Goal: Participate in discussion: Engage in conversation with other users on a specific topic

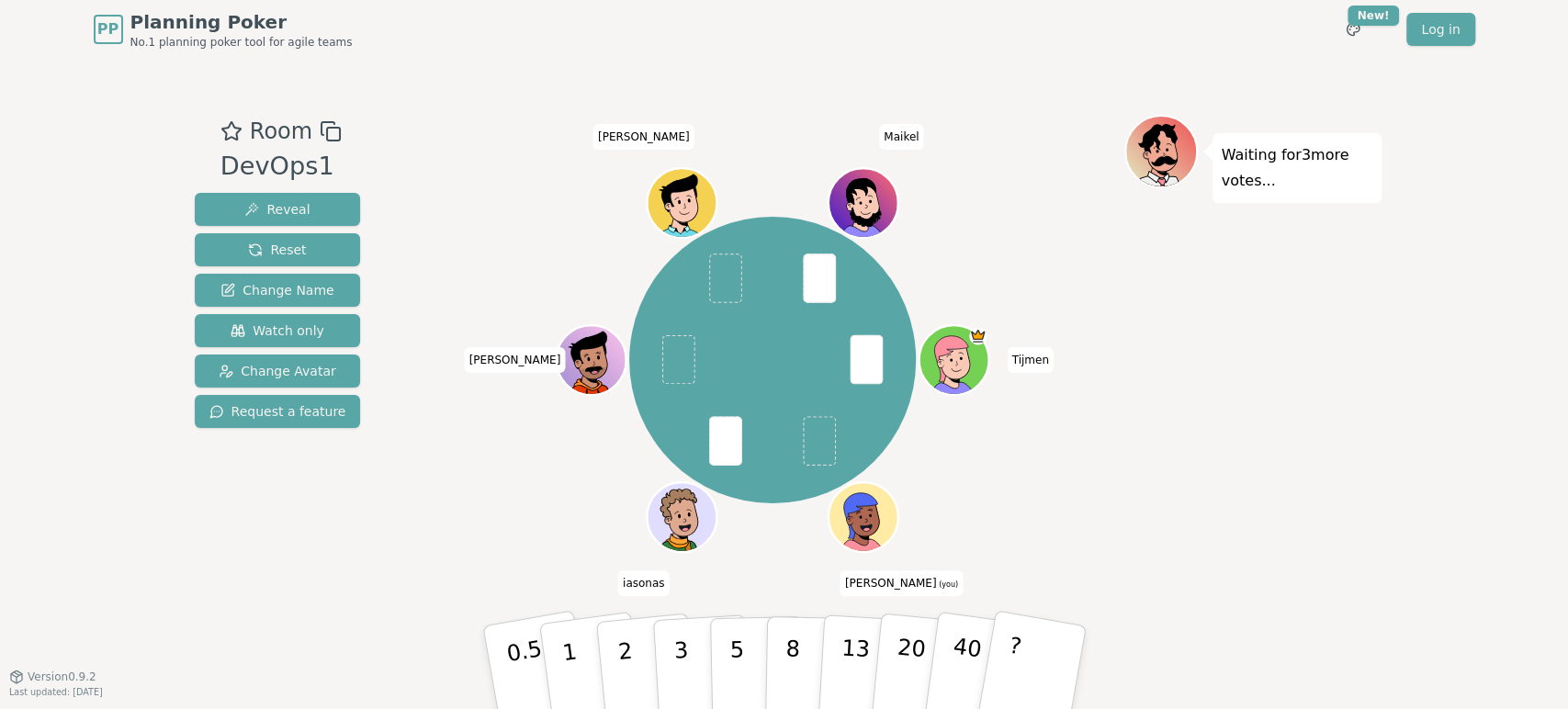
click at [1135, 452] on div "Waiting for 3 more votes..." at bounding box center [1252, 367] width 257 height 505
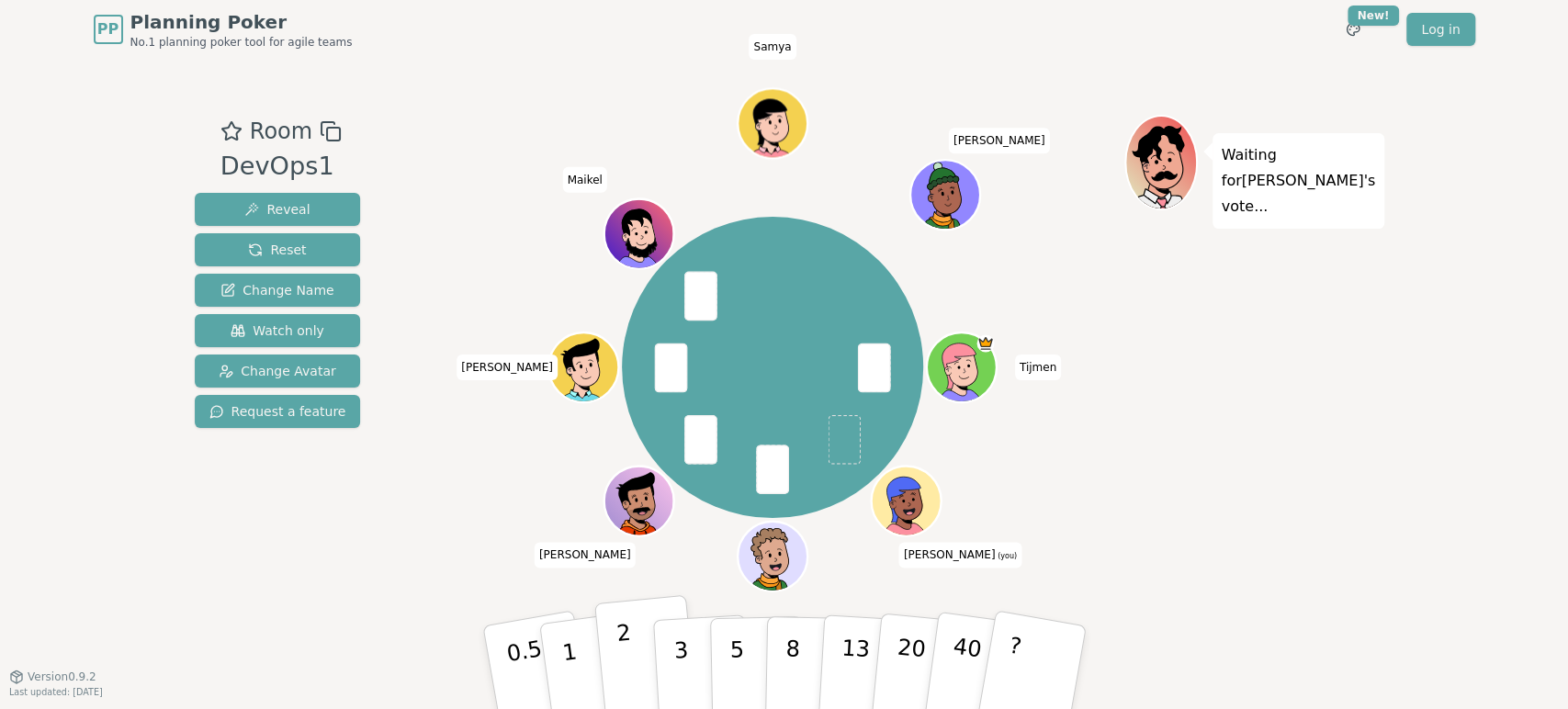
click at [623, 658] on p "2" at bounding box center [626, 670] width 24 height 100
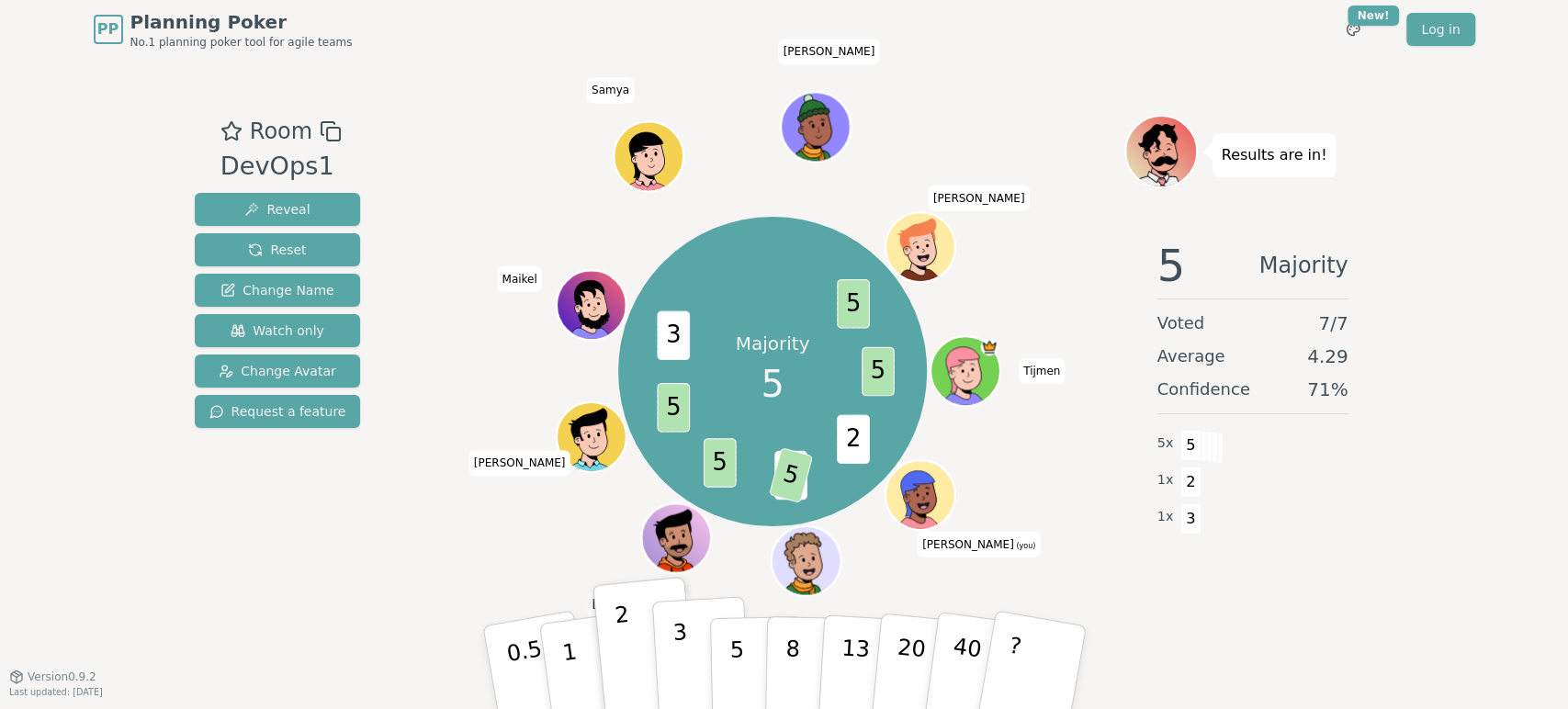
click at [678, 666] on p "3" at bounding box center [682, 669] width 20 height 100
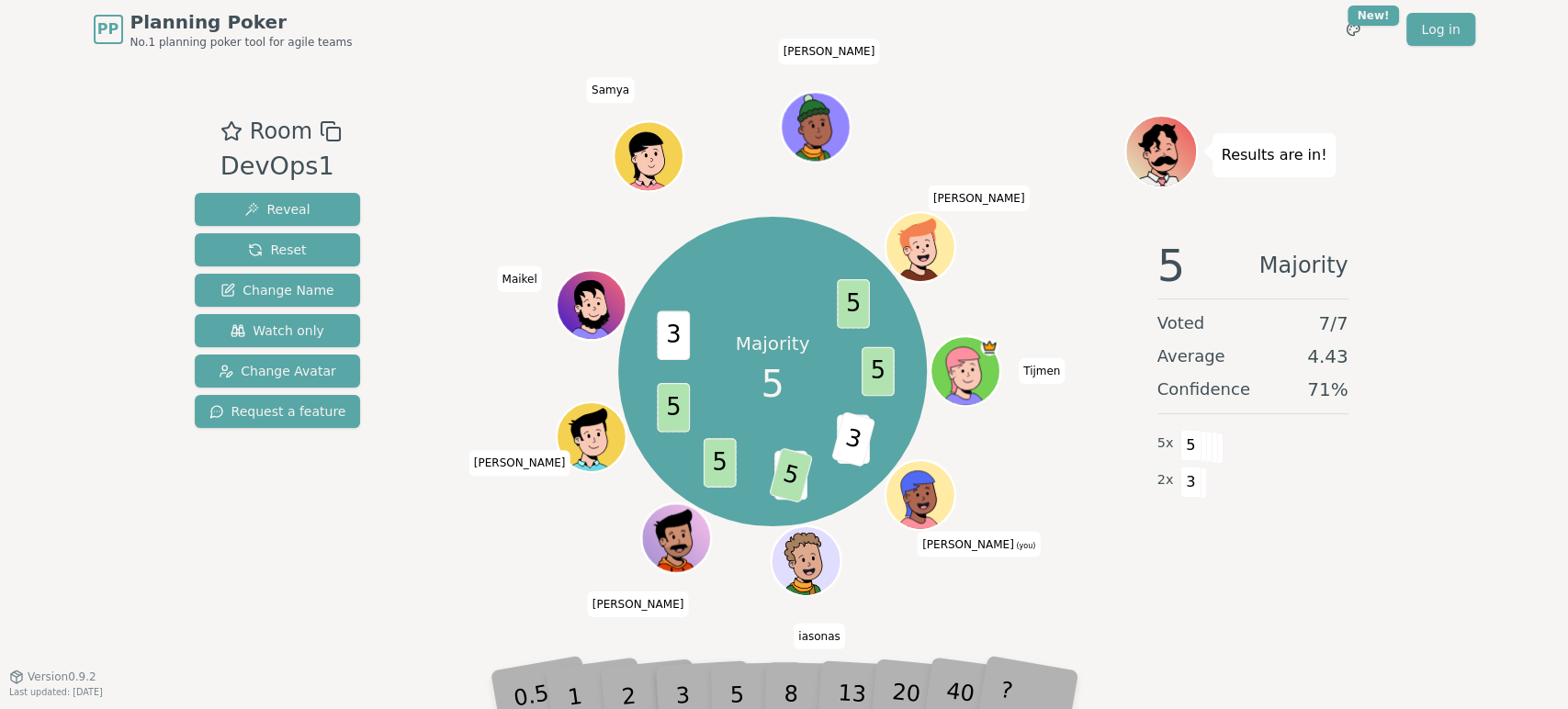
click at [1170, 595] on div "Results are in! 5 Majority Voted 7 / 7 Average 4.43 Confidence 71 % 5 x 5 2 x 3" at bounding box center [1252, 367] width 257 height 505
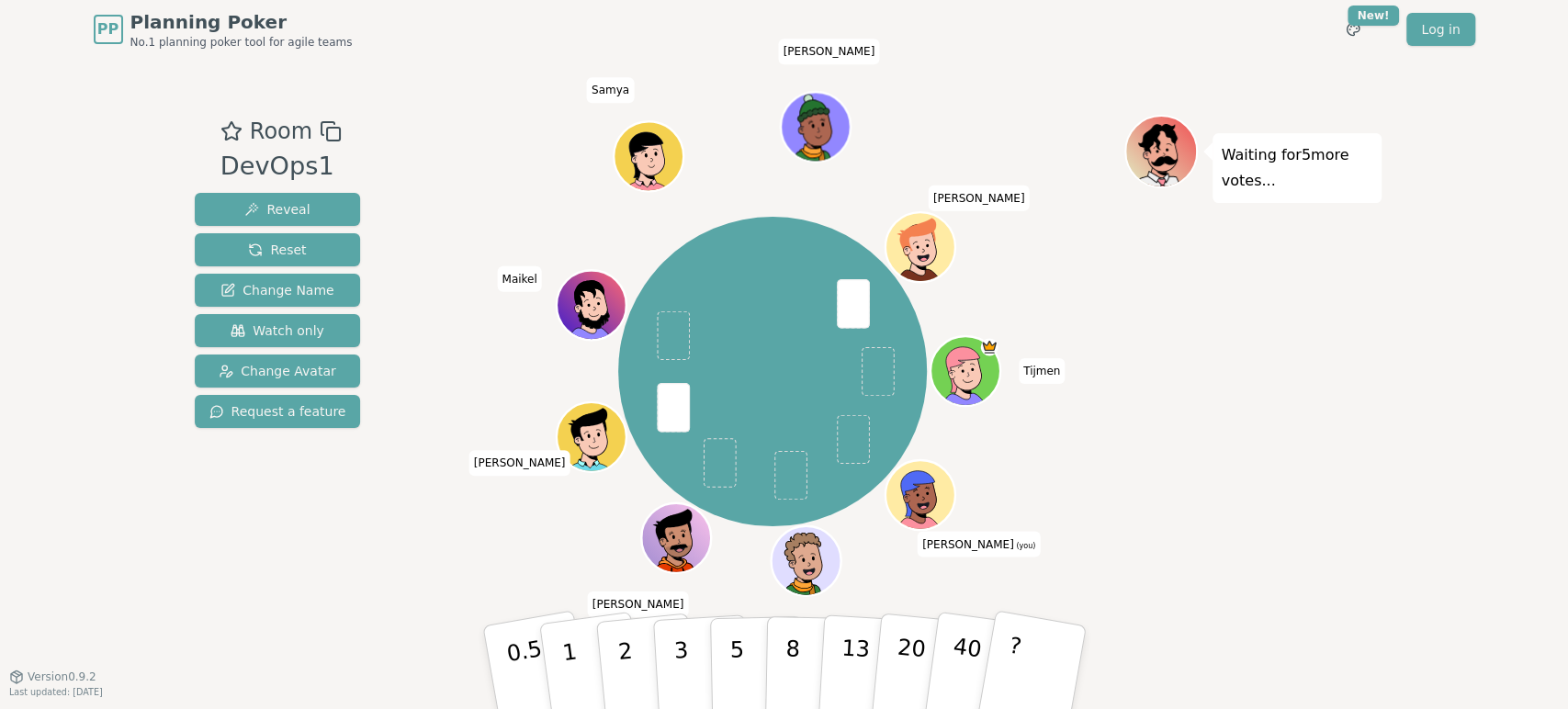
click at [1179, 480] on div "Waiting for 5 more votes..." at bounding box center [1252, 367] width 257 height 505
click at [697, 658] on button "3" at bounding box center [701, 668] width 100 height 144
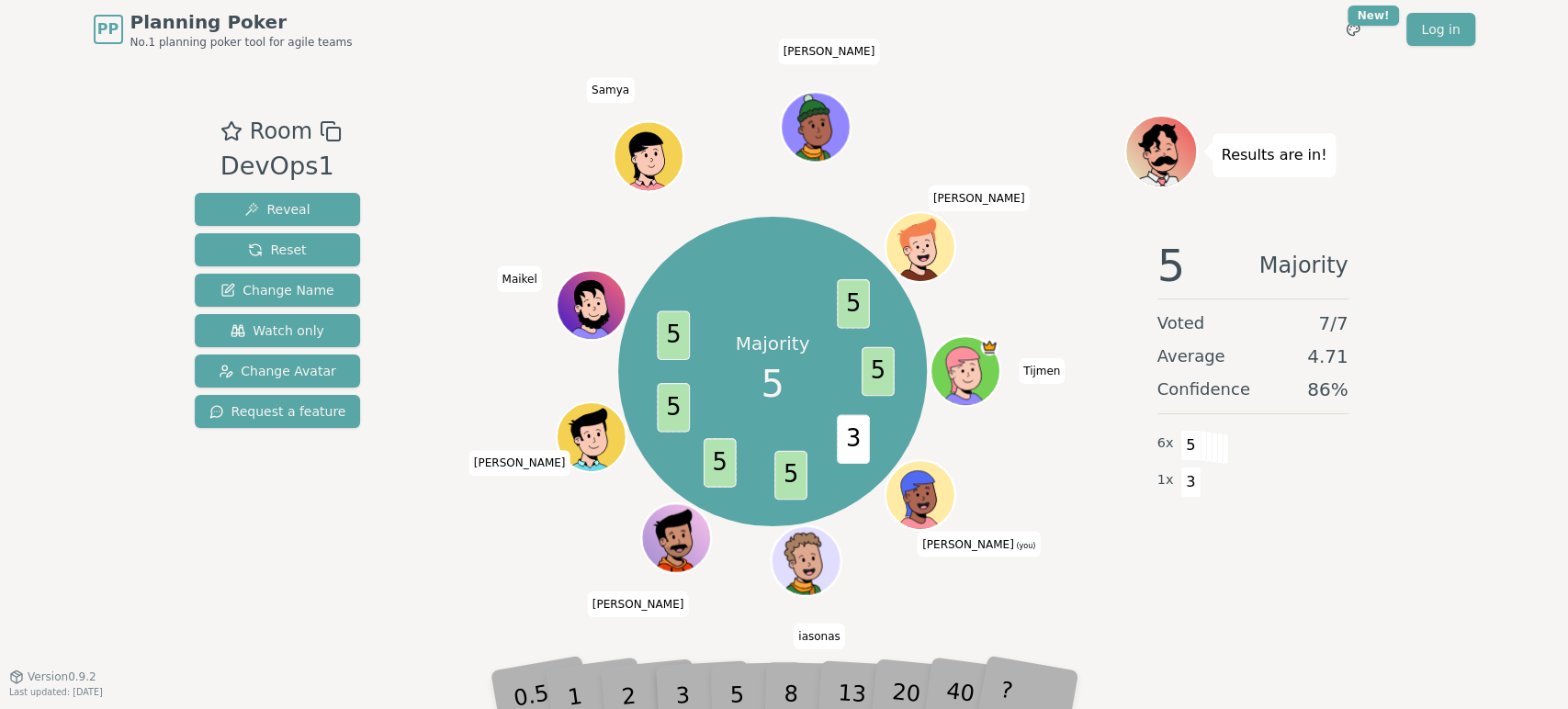
click at [1003, 604] on div "Majority 5 5 3 5 5 5 5 5 [PERSON_NAME] (you) iasonas [PERSON_NAME] [PERSON_NAME…" at bounding box center [773, 367] width 703 height 505
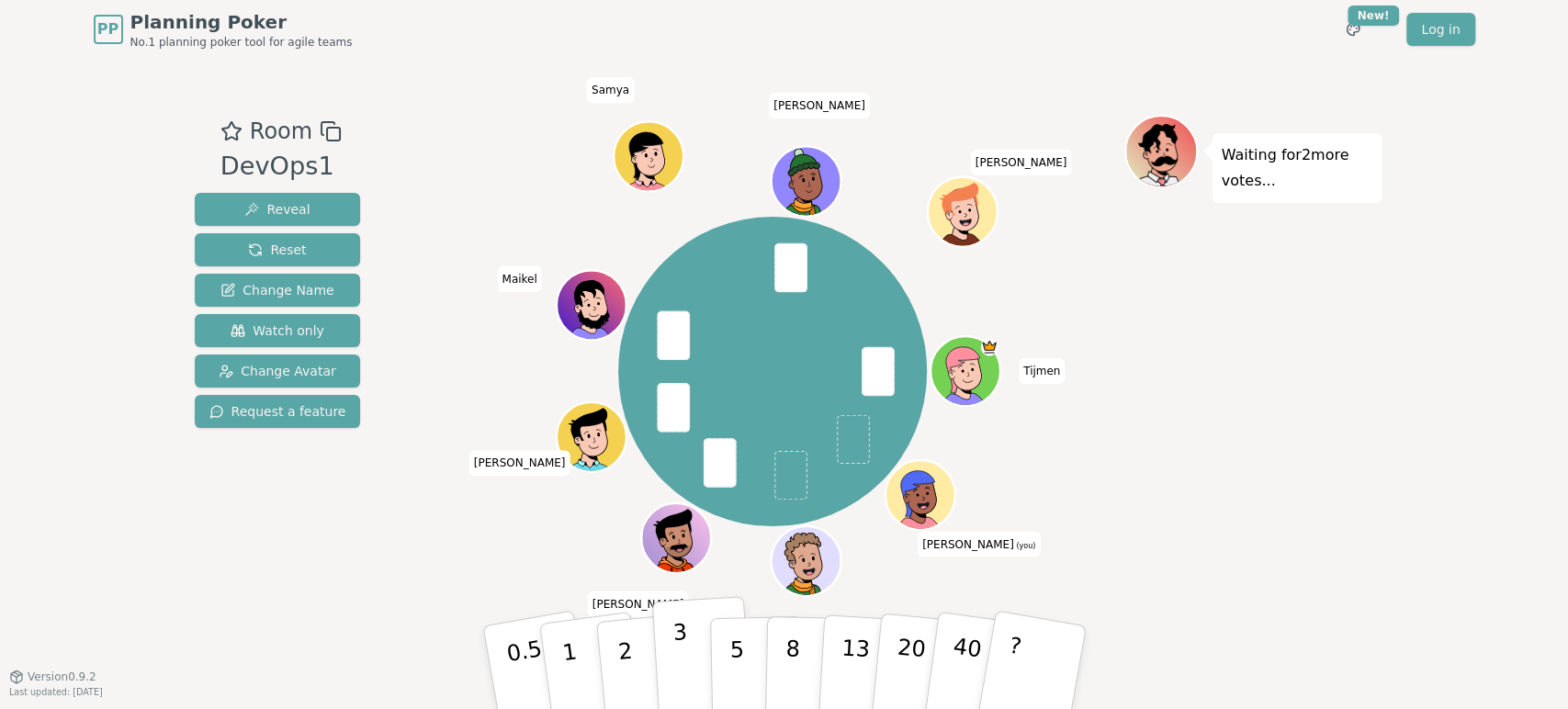
click at [684, 641] on p "3" at bounding box center [682, 669] width 20 height 100
click at [1101, 576] on div "[PERSON_NAME] (you) iasonas [PERSON_NAME] [PERSON_NAME] [PERSON_NAME]" at bounding box center [773, 371] width 703 height 448
click at [678, 652] on p "3" at bounding box center [682, 669] width 20 height 100
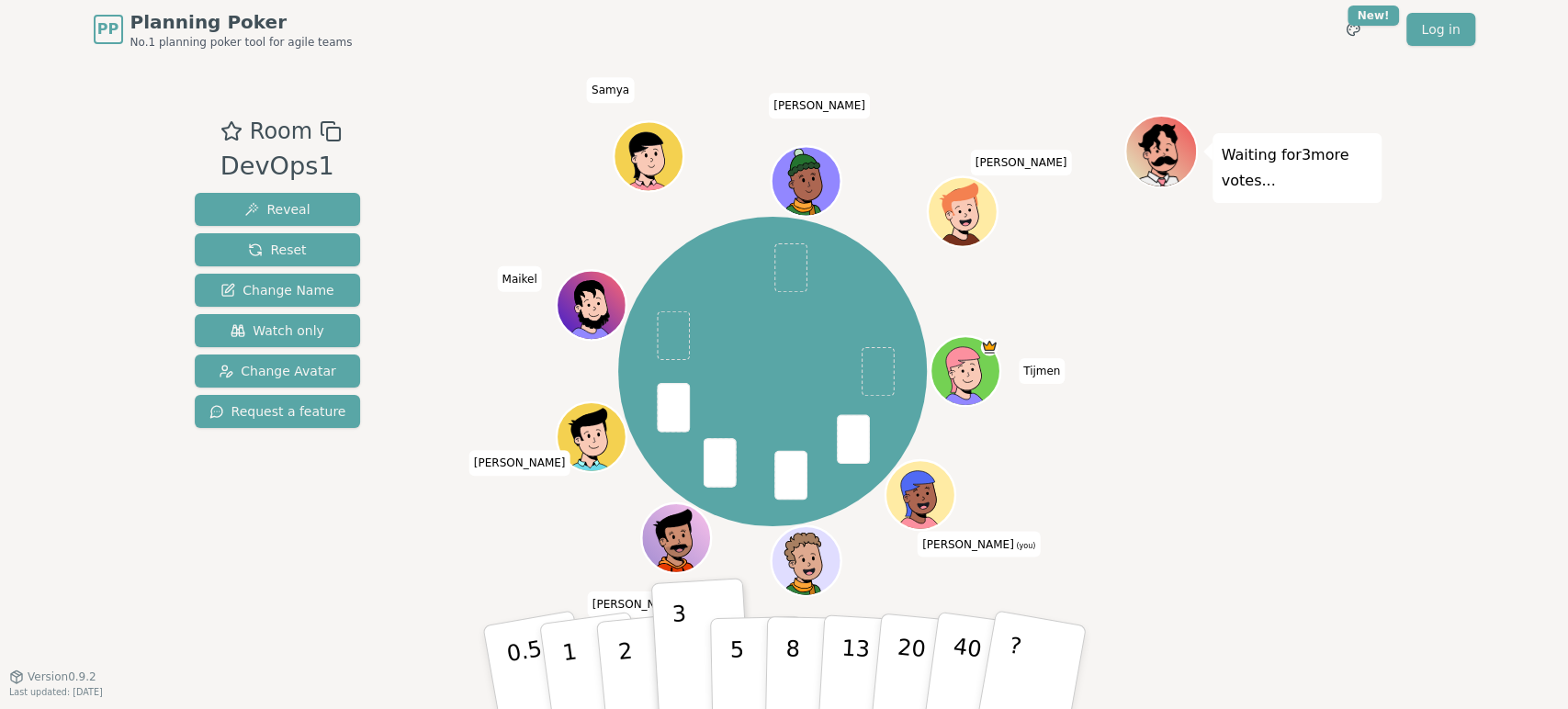
click at [1320, 542] on div "Waiting for 3 more votes..." at bounding box center [1252, 367] width 257 height 505
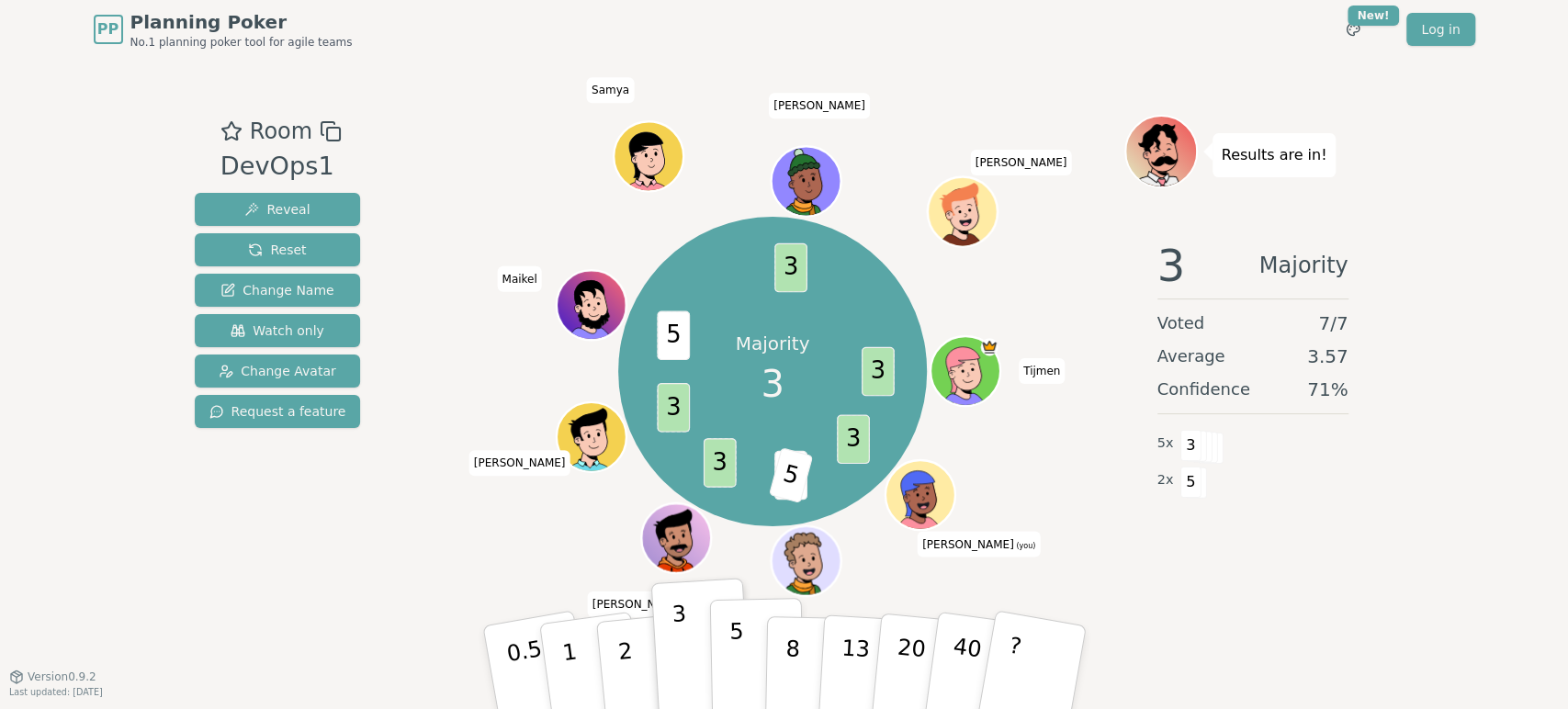
click at [738, 651] on p "5" at bounding box center [736, 668] width 16 height 99
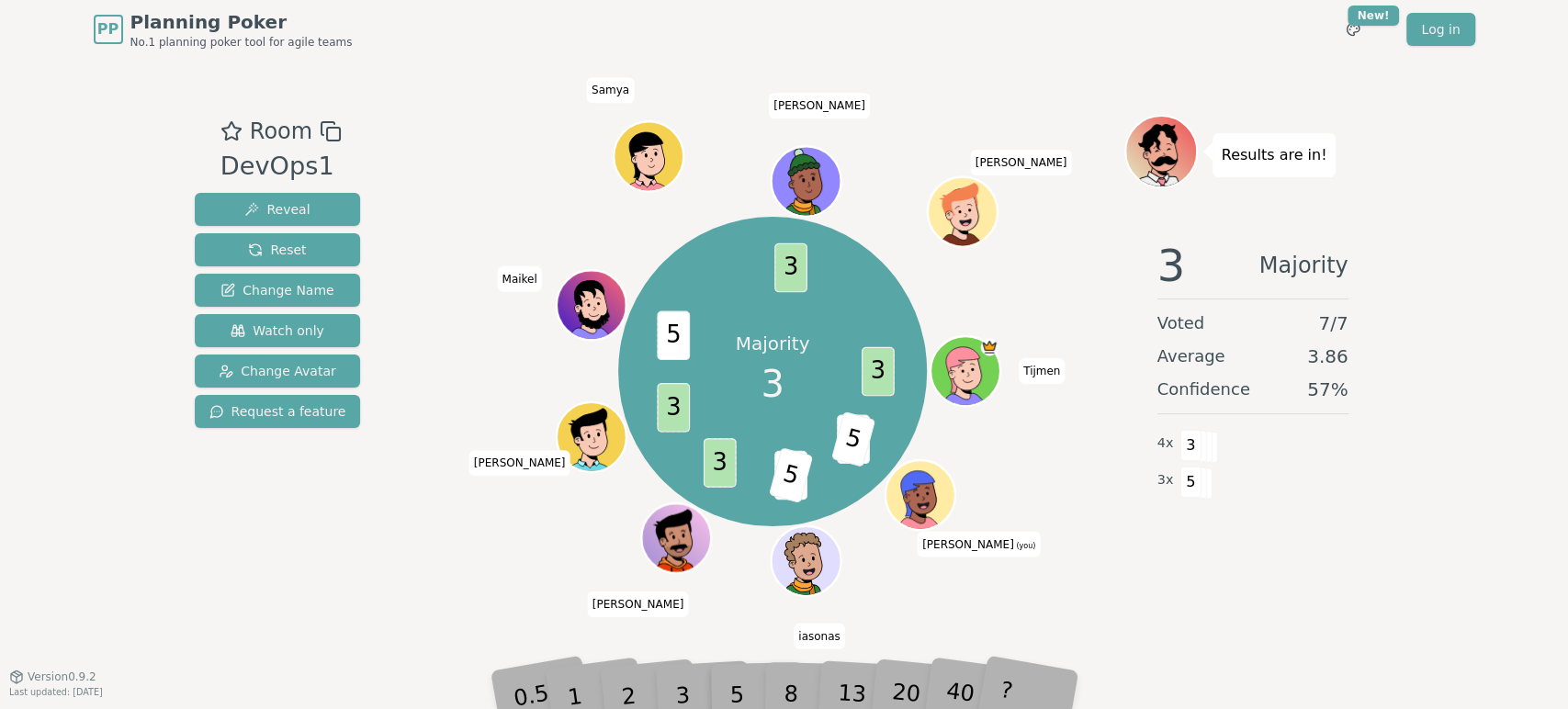
click at [1083, 422] on div "Majority 3 3 3 5 3 5 3 3 5 3 [PERSON_NAME] (you) iasonas [PERSON_NAME] [PERSON_…" at bounding box center [773, 371] width 703 height 448
click at [1083, 462] on div "Majority 3 3 3 5 3 5 3 3 5 3 [PERSON_NAME] (you) iasonas [PERSON_NAME] [PERSON_…" at bounding box center [773, 371] width 703 height 448
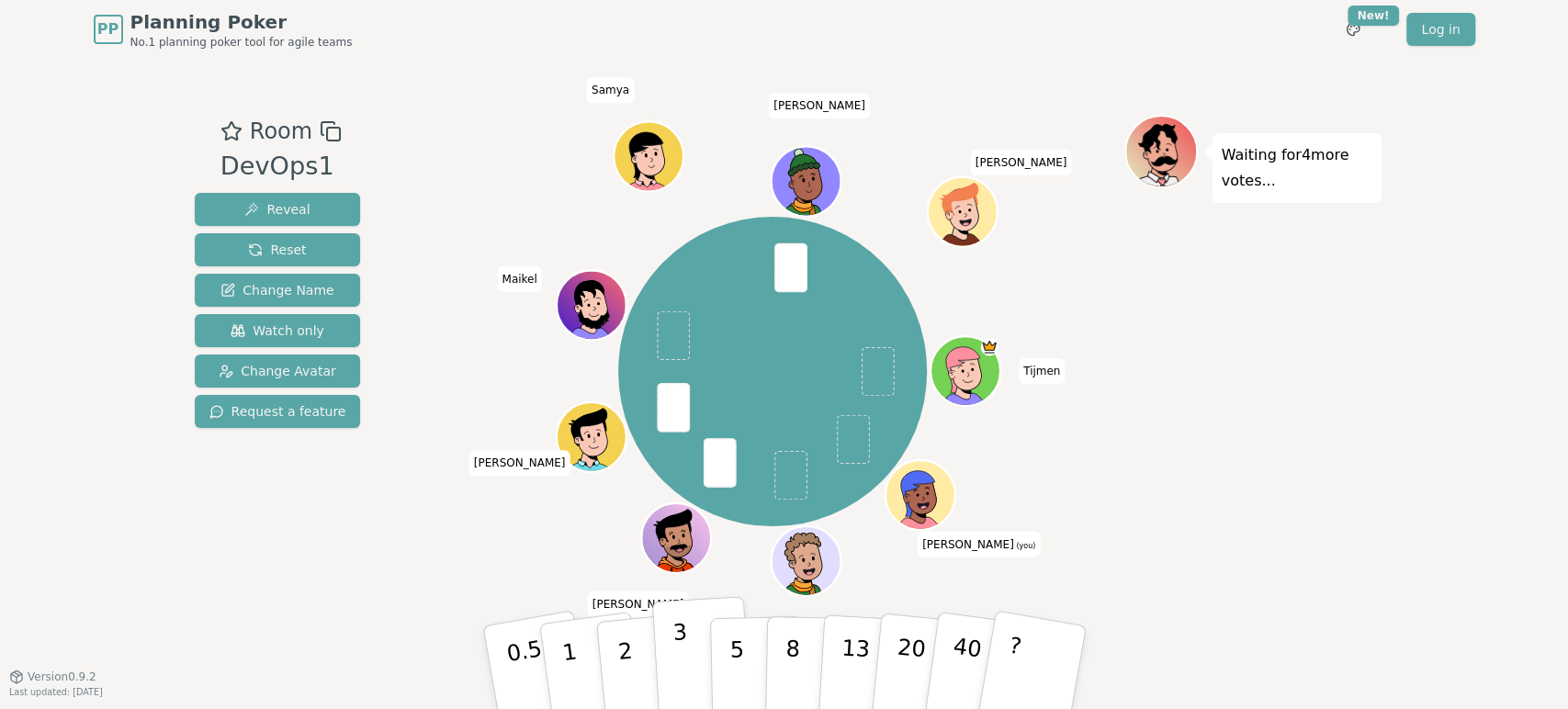
click at [684, 670] on p "3" at bounding box center [682, 669] width 20 height 100
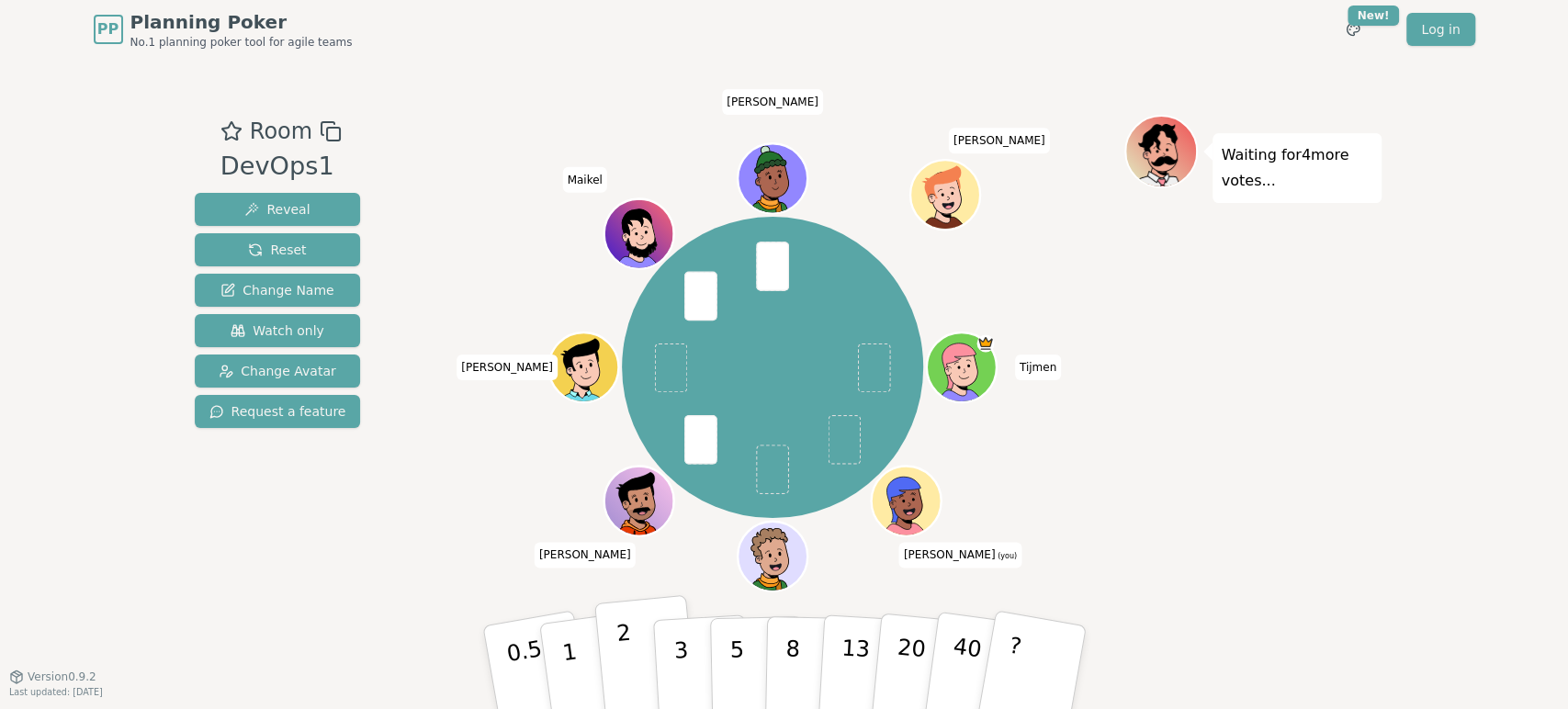
click at [633, 682] on button "2" at bounding box center [646, 668] width 105 height 146
click at [1171, 460] on div "Waiting for 3 more votes..." at bounding box center [1252, 367] width 257 height 505
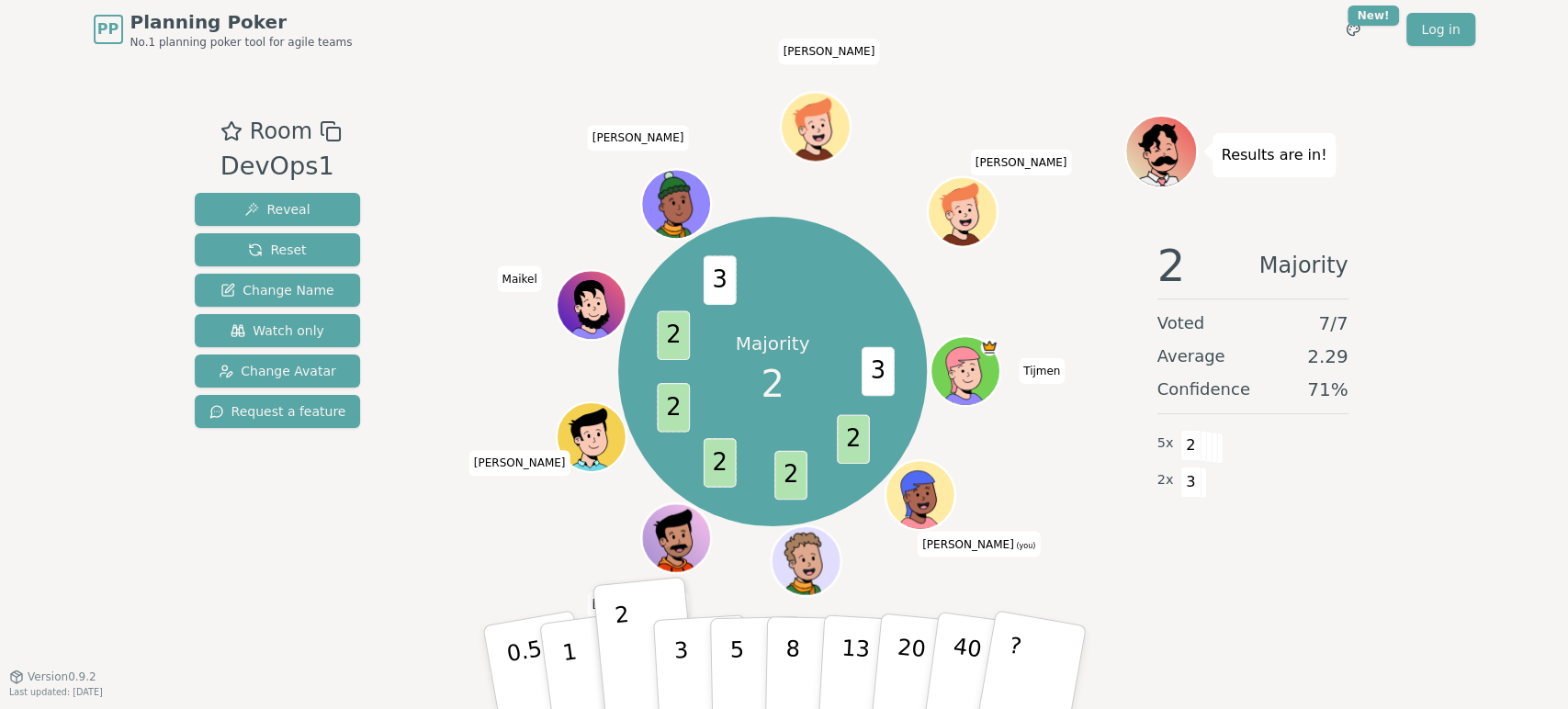
click at [1235, 581] on div "2 Majority Voted 7 / 7 Average 2.29 Confidence 71 % 5 x 2 2 x 3" at bounding box center [1252, 409] width 257 height 367
click at [676, 658] on p "3" at bounding box center [682, 669] width 20 height 100
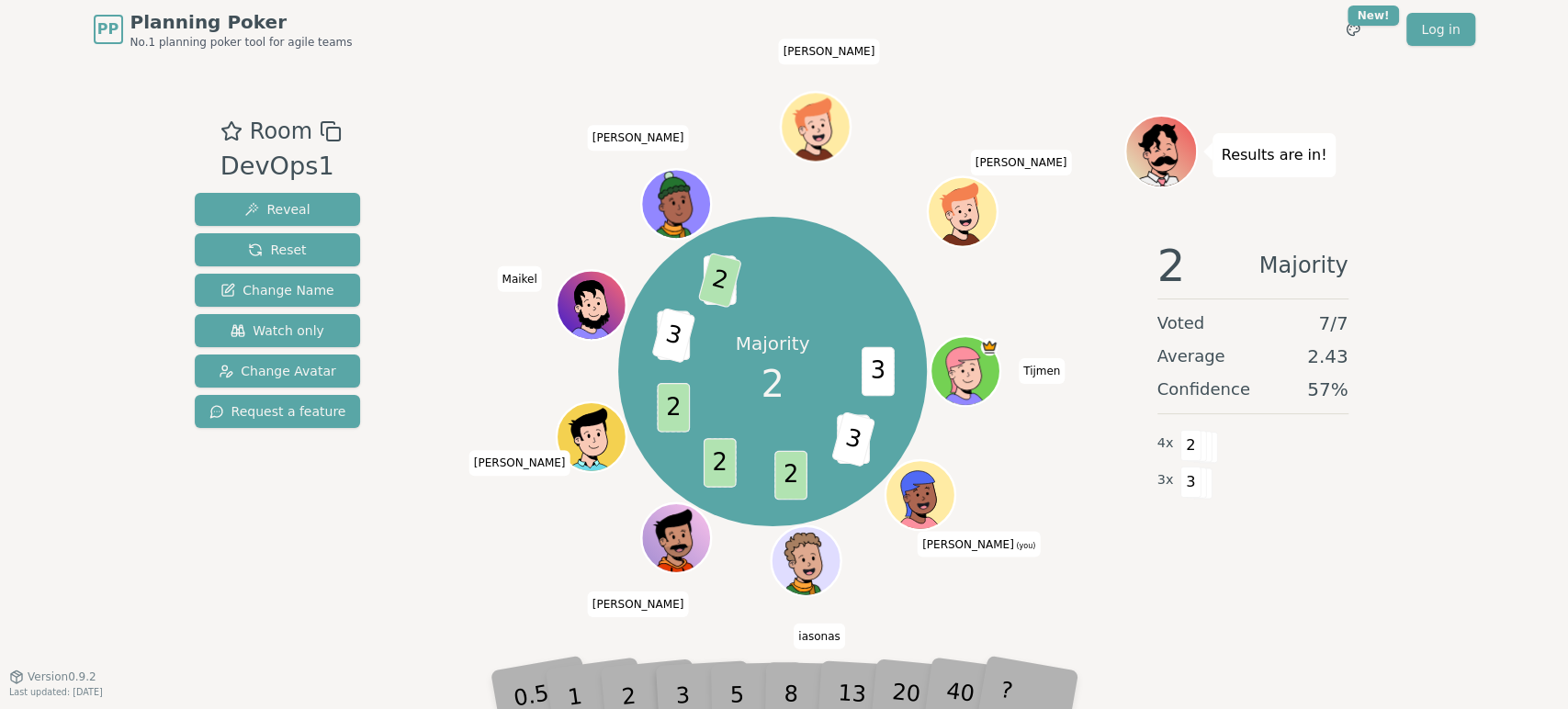
click at [1235, 596] on div "Results are in! 2 Majority Voted 7 / 7 Average 2.43 Confidence 57 % 4 x 2 3 x 3" at bounding box center [1252, 367] width 257 height 505
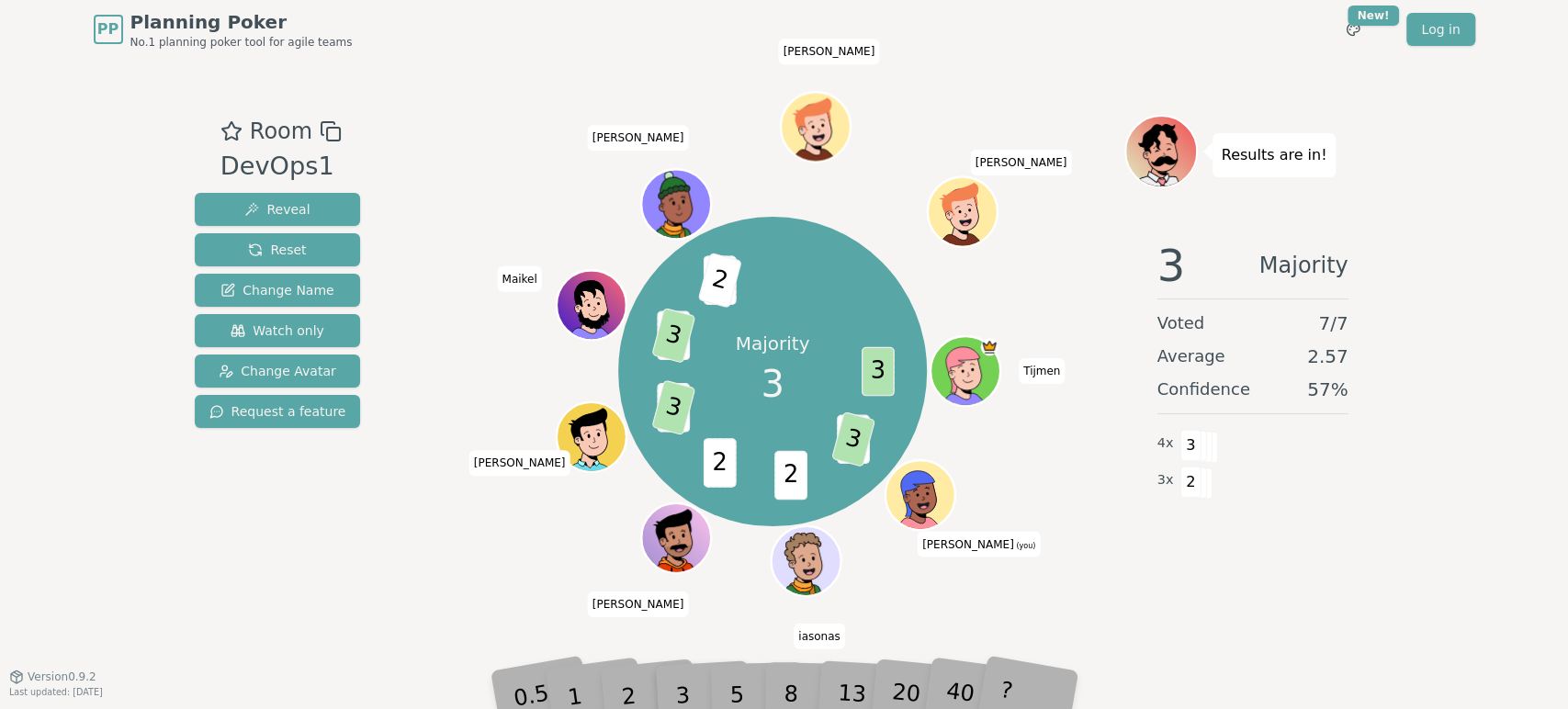
click at [1129, 564] on div "3 Majority Voted 7 / 7 Average 2.57 Confidence 57 % 4 x 3 3 x 2" at bounding box center [1252, 409] width 257 height 367
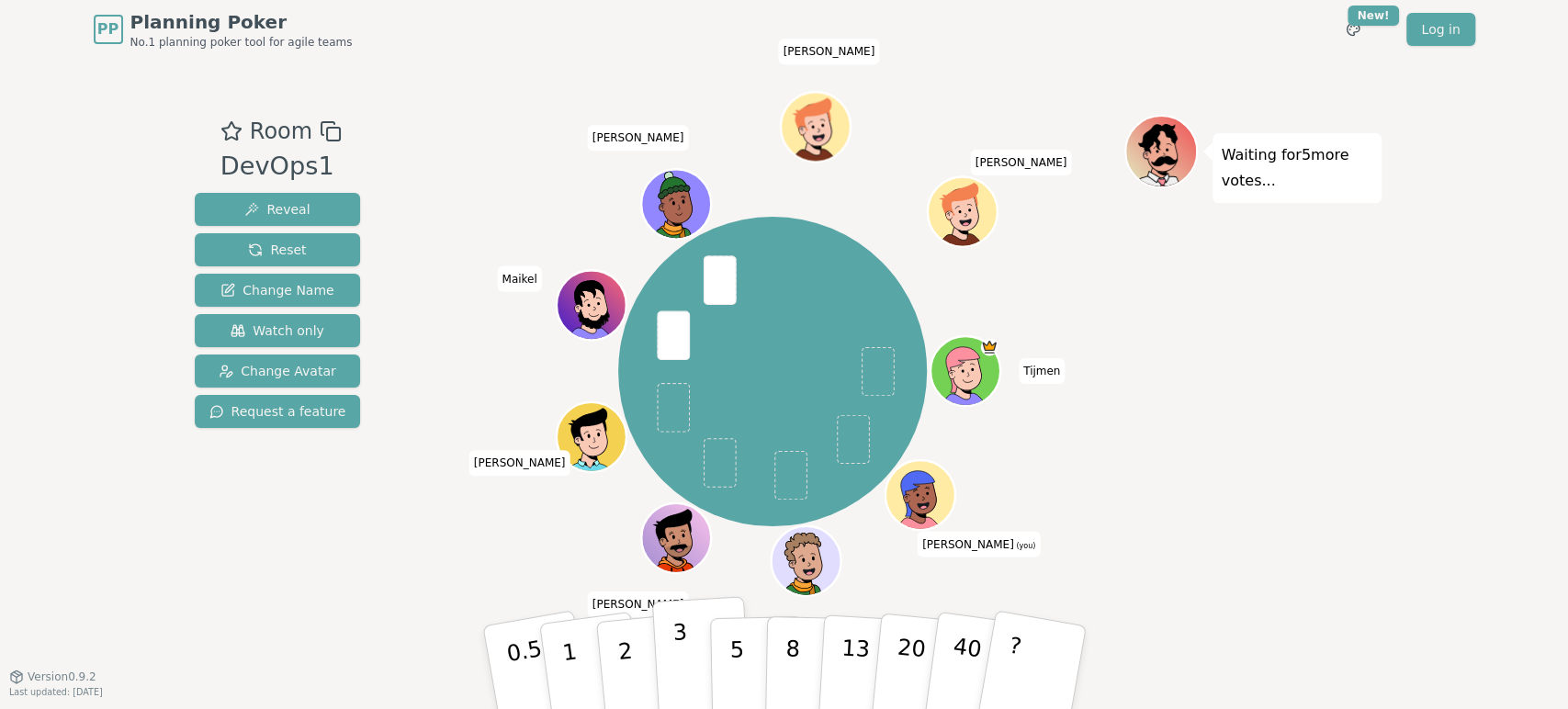
click at [688, 655] on button "3" at bounding box center [701, 668] width 100 height 144
click at [1250, 524] on div "Waiting for 4 more votes..." at bounding box center [1252, 367] width 257 height 505
click at [1319, 530] on div "Waiting for 4 more votes..." at bounding box center [1252, 367] width 257 height 505
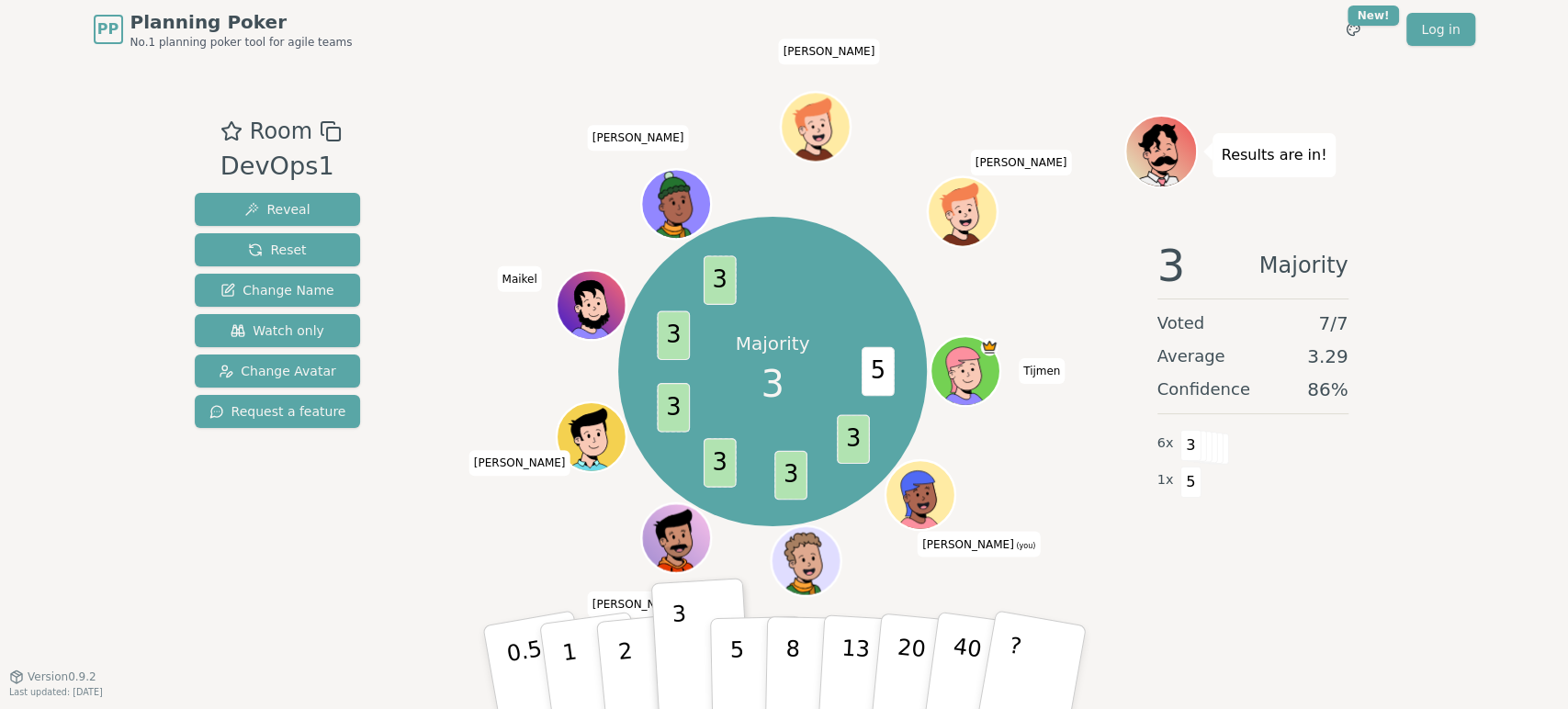
click at [1119, 493] on div "Majority 3 5 3 3 3 3 3 3 [PERSON_NAME] (you) [PERSON_NAME] [PERSON_NAME] [PERSO…" at bounding box center [773, 371] width 703 height 448
click at [1261, 505] on div "3 Majority Voted 7 / 7 Average 3.29 Confidence 86 % 6 x 3 1 x 5" at bounding box center [1252, 409] width 257 height 367
click at [736, 654] on p "5" at bounding box center [736, 668] width 16 height 99
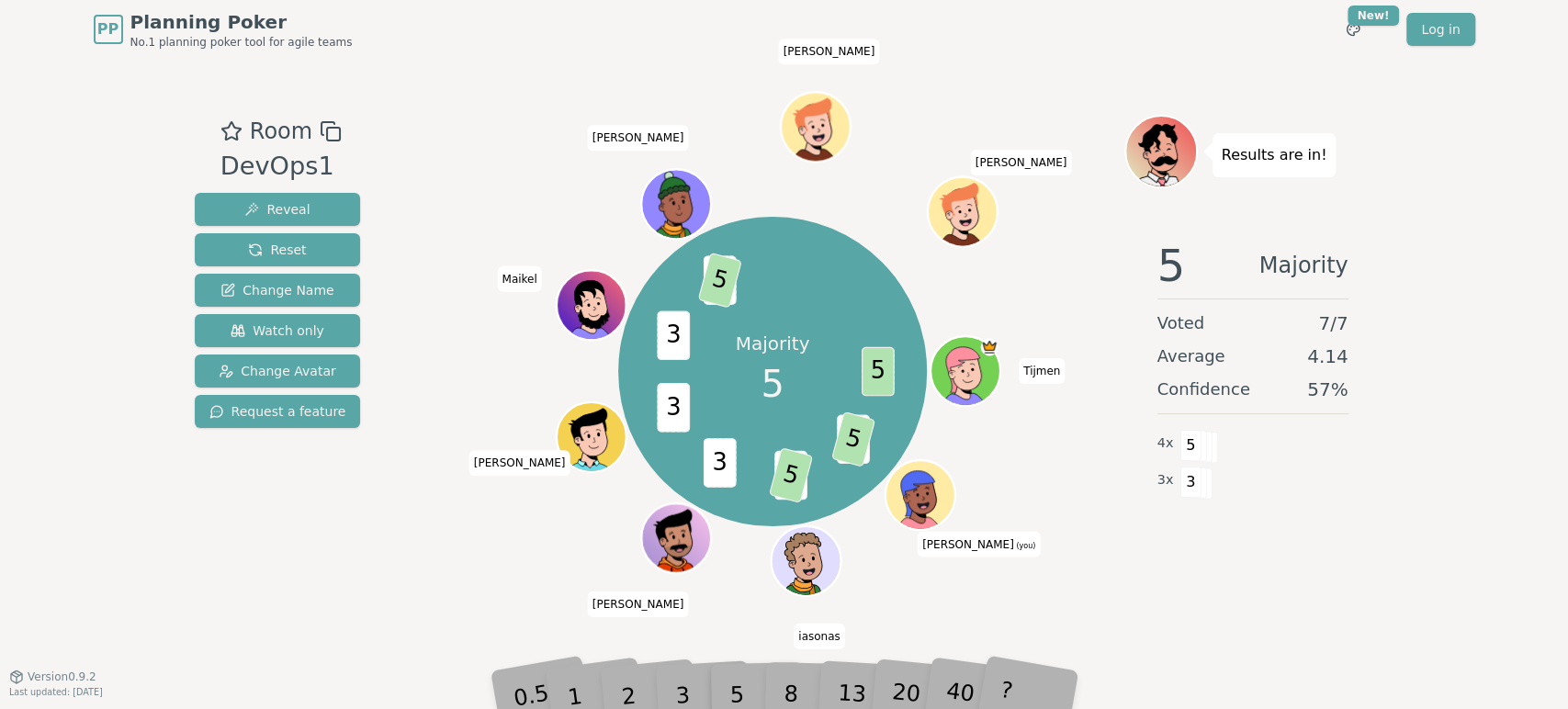
click at [1226, 617] on div "Results are in! 5 Majority Voted 7 / 7 Average 4.14 Confidence 57 % 4 x 5 3 x 3" at bounding box center [1252, 367] width 257 height 505
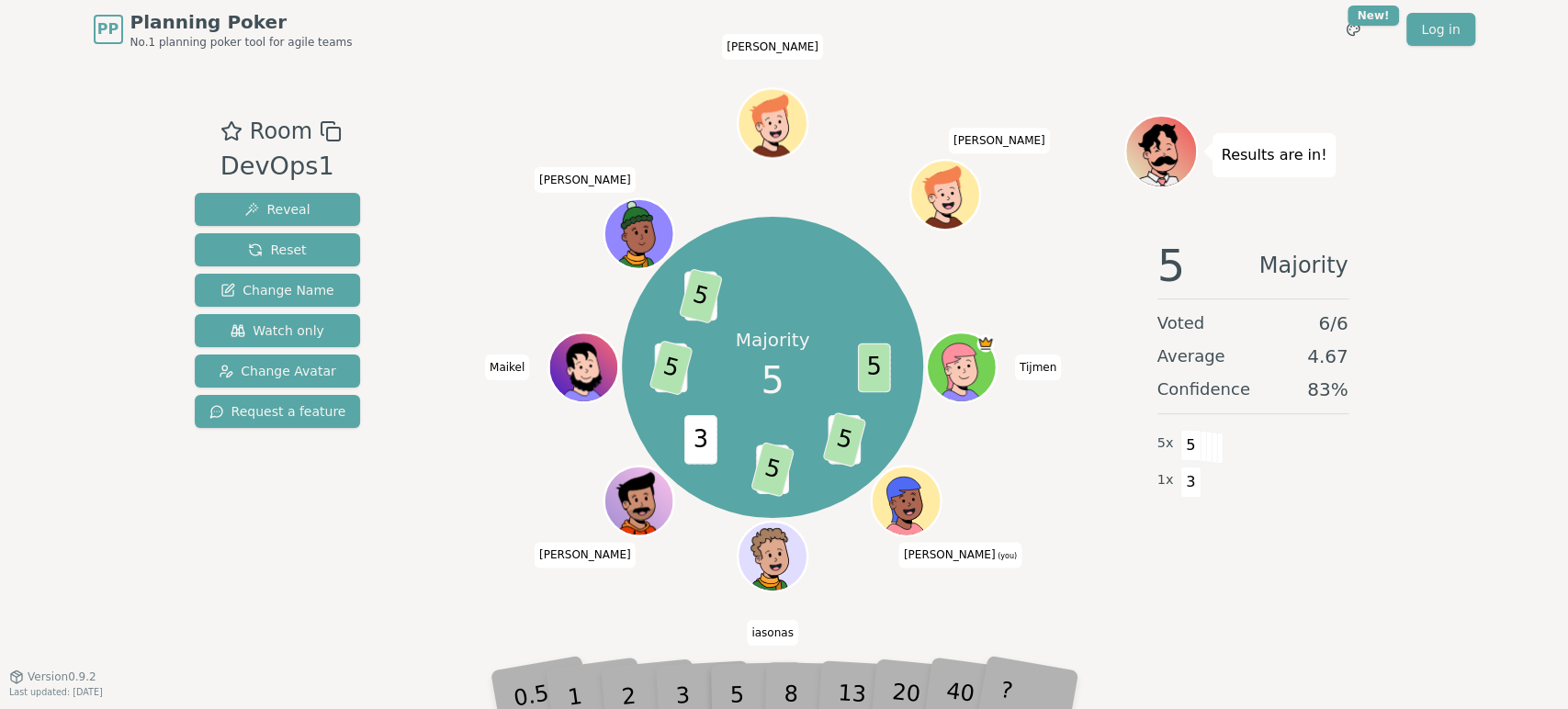
click at [1268, 530] on div "5 Majority Voted 6 / 6 Average 4.67 Confidence 83 % 5 x 5 1 x 3" at bounding box center [1252, 409] width 257 height 367
